Goal: Task Accomplishment & Management: Use online tool/utility

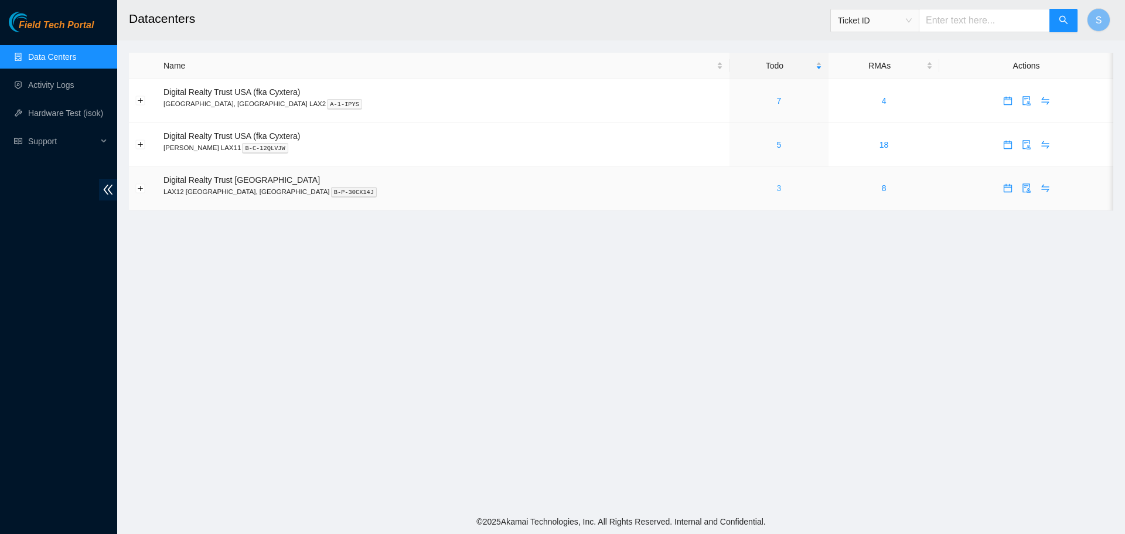
click at [777, 189] on link "3" at bounding box center [779, 187] width 5 height 9
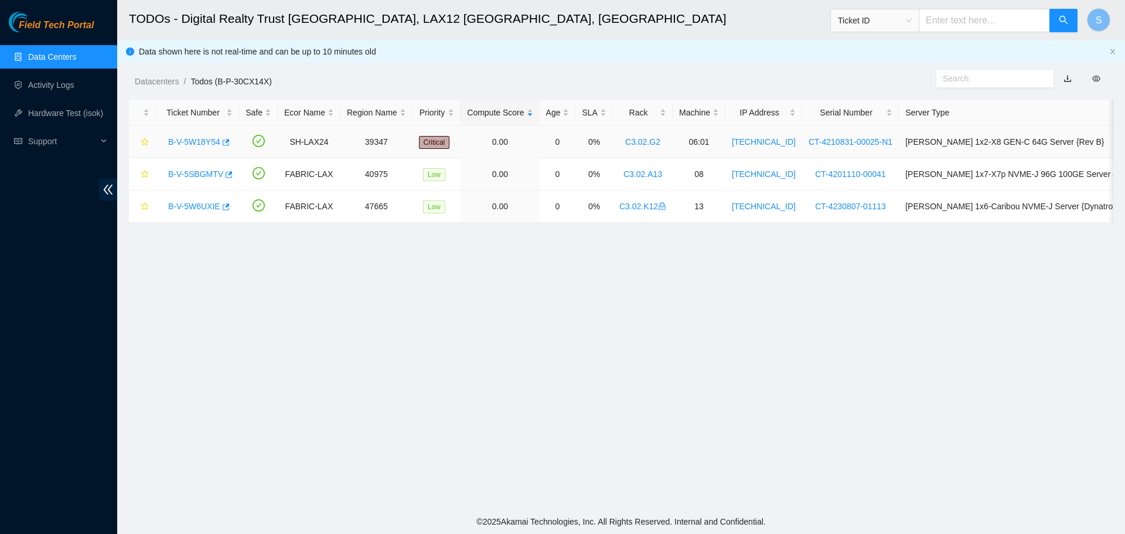
click at [175, 139] on link "B-V-5W18Y54" at bounding box center [194, 141] width 52 height 9
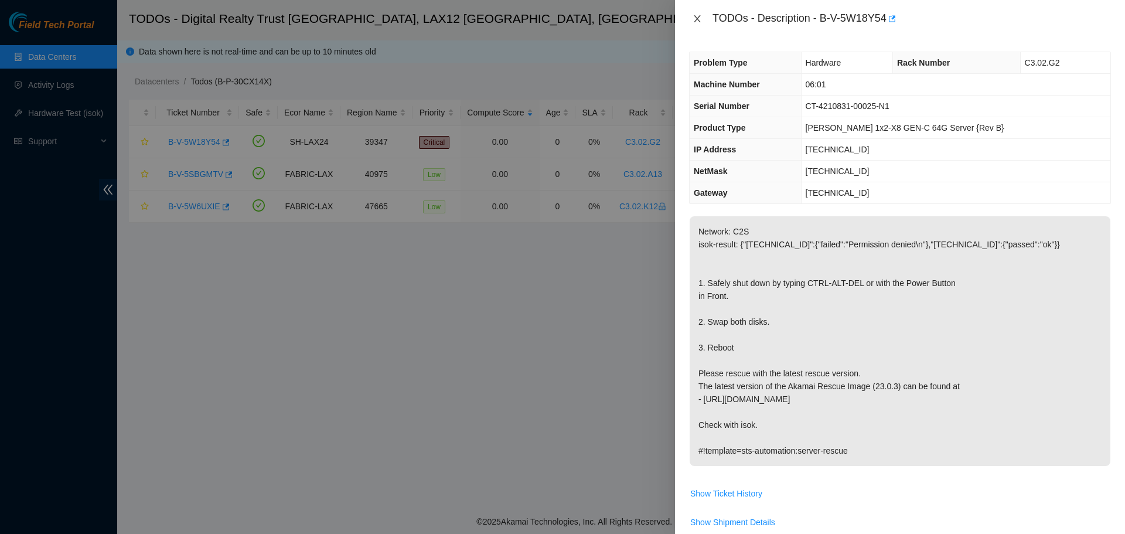
click at [700, 21] on icon "close" at bounding box center [697, 18] width 9 height 9
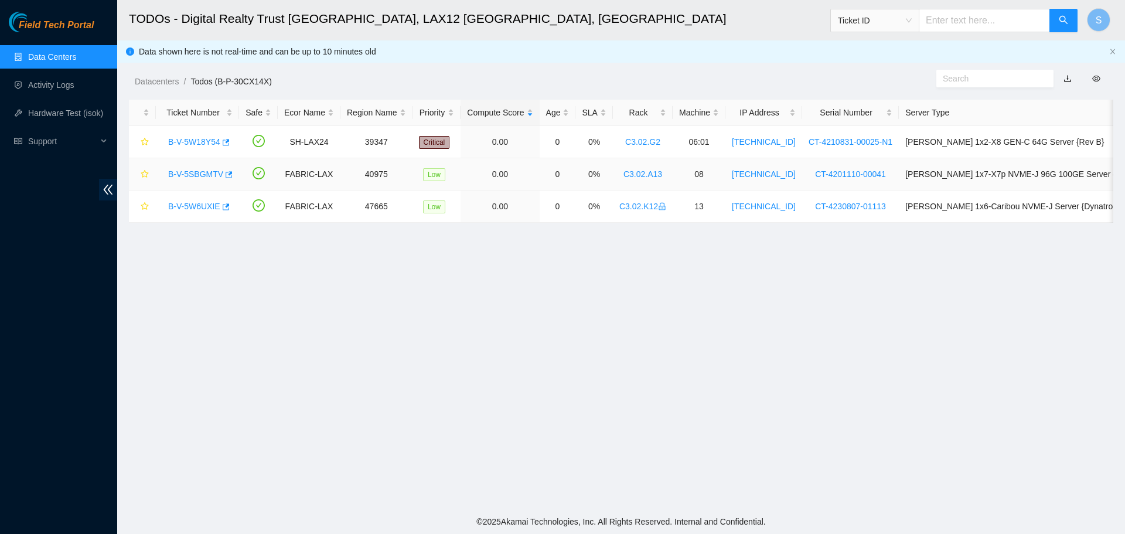
click at [189, 171] on link "B-V-5SBGMTV" at bounding box center [195, 173] width 55 height 9
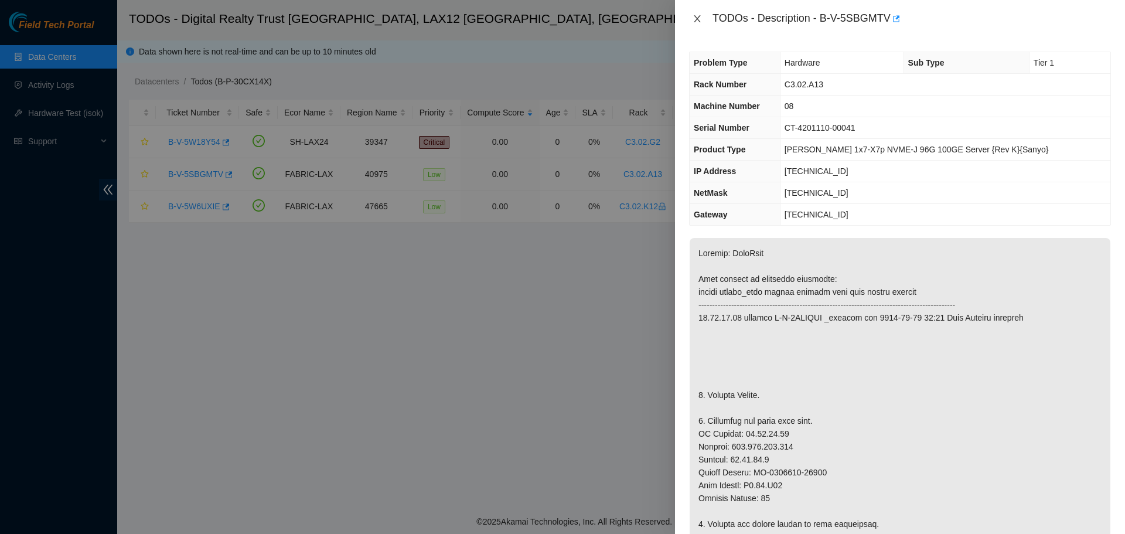
click at [702, 23] on button "Close" at bounding box center [697, 18] width 16 height 11
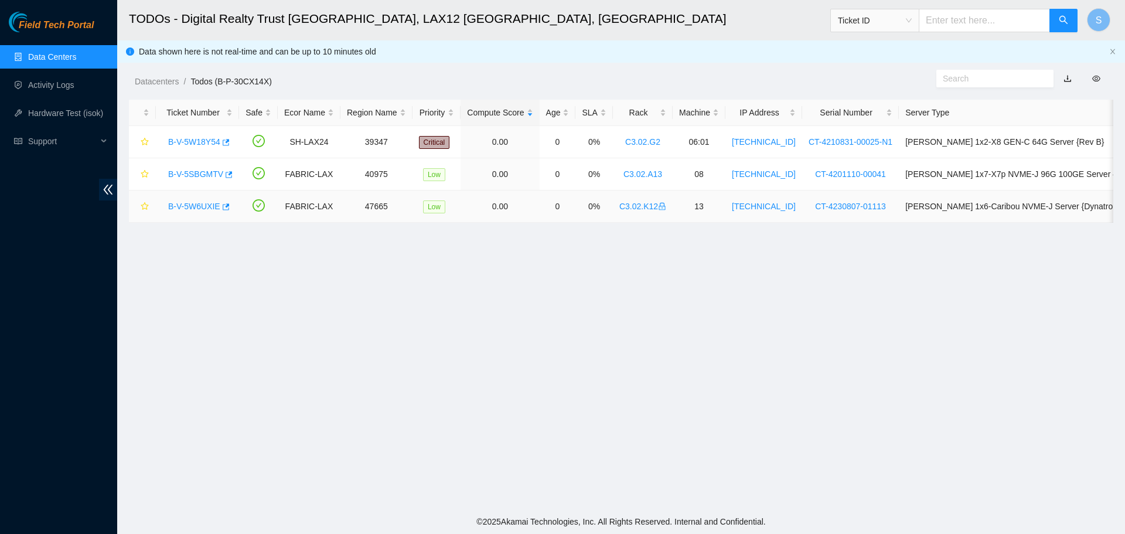
click at [200, 207] on link "B-V-5W6UXIE" at bounding box center [194, 206] width 52 height 9
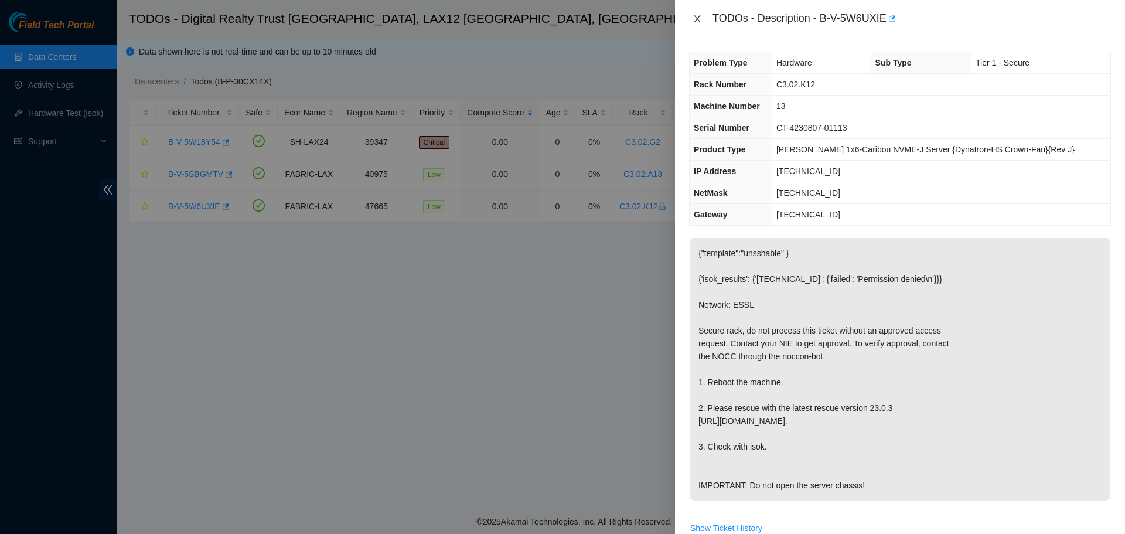
click at [690, 17] on button "Close" at bounding box center [697, 18] width 16 height 11
